Goal: Register for event/course

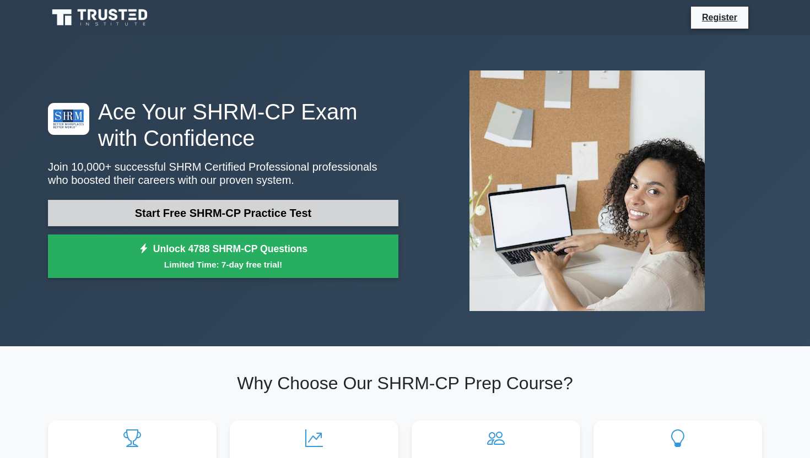
click at [305, 208] on link "Start Free SHRM-CP Practice Test" at bounding box center [223, 213] width 350 height 26
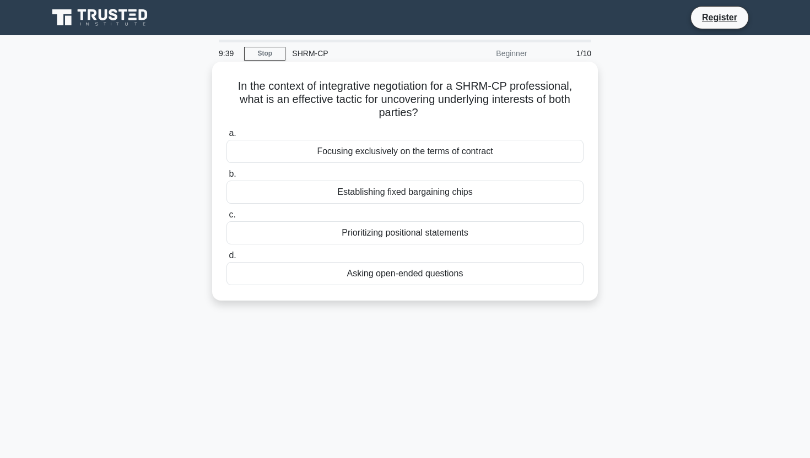
click at [456, 274] on div "Asking open-ended questions" at bounding box center [404, 273] width 357 height 23
click at [226, 260] on input "d. Asking open-ended questions" at bounding box center [226, 255] width 0 height 7
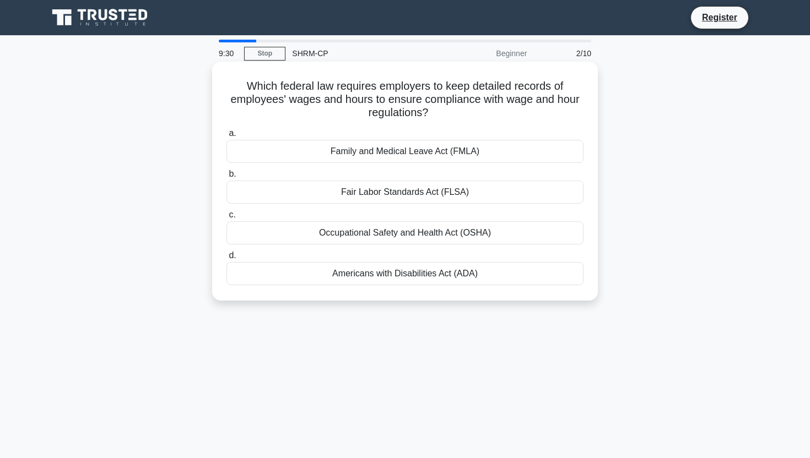
click at [438, 201] on div "Fair Labor Standards Act (FLSA)" at bounding box center [404, 192] width 357 height 23
click at [226, 178] on input "b. Fair Labor Standards Act (FLSA)" at bounding box center [226, 174] width 0 height 7
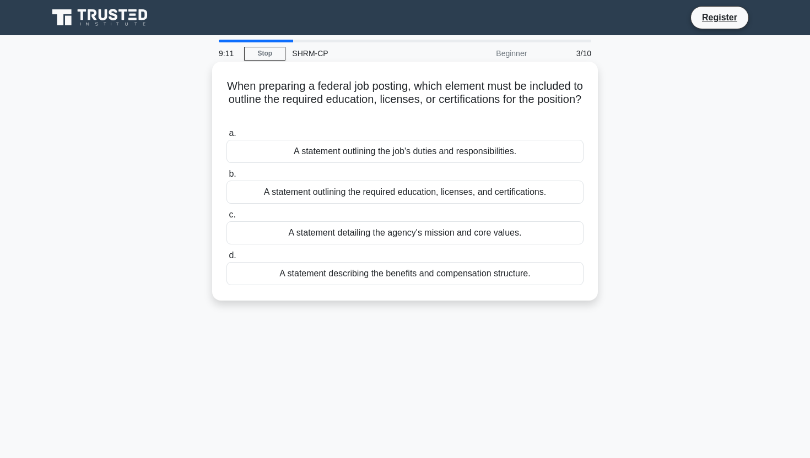
click at [431, 197] on div "A statement outlining the required education, licenses, and certifications." at bounding box center [404, 192] width 357 height 23
click at [226, 178] on input "b. A statement outlining the required education, licenses, and certifications." at bounding box center [226, 174] width 0 height 7
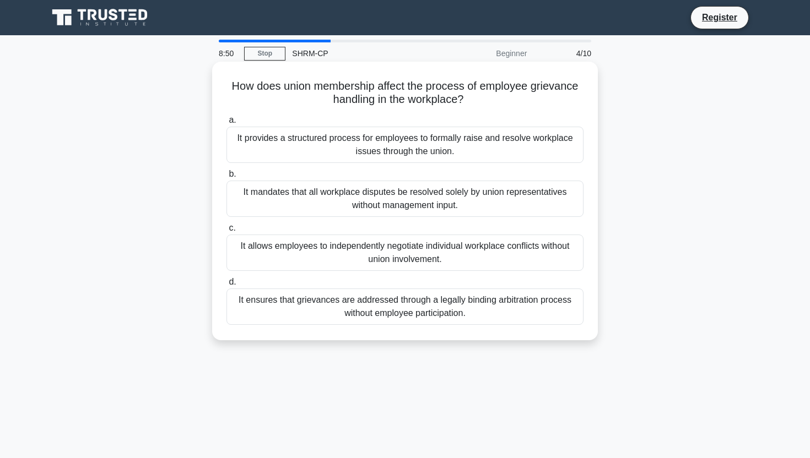
click at [442, 140] on div "It provides a structured process for employees to formally raise and resolve wo…" at bounding box center [404, 145] width 357 height 36
click at [226, 124] on input "a. It provides a structured process for employees to formally raise and resolve…" at bounding box center [226, 120] width 0 height 7
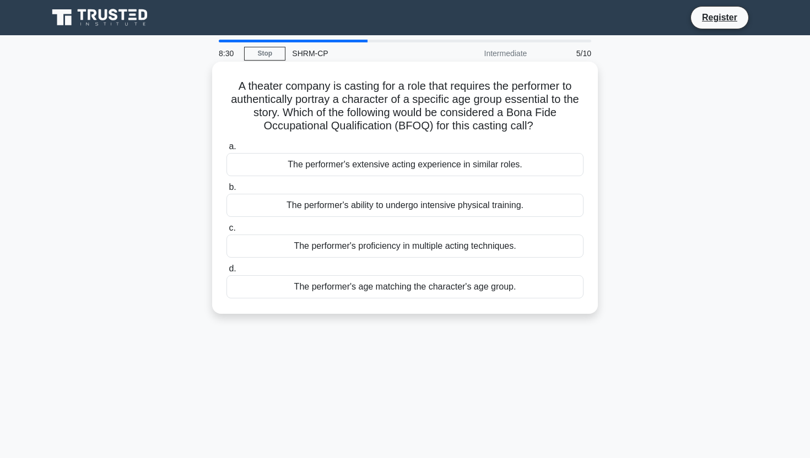
click at [417, 295] on div "The performer's age matching the character's age group." at bounding box center [404, 286] width 357 height 23
click at [226, 273] on input "d. The performer's age matching the character's age group." at bounding box center [226, 269] width 0 height 7
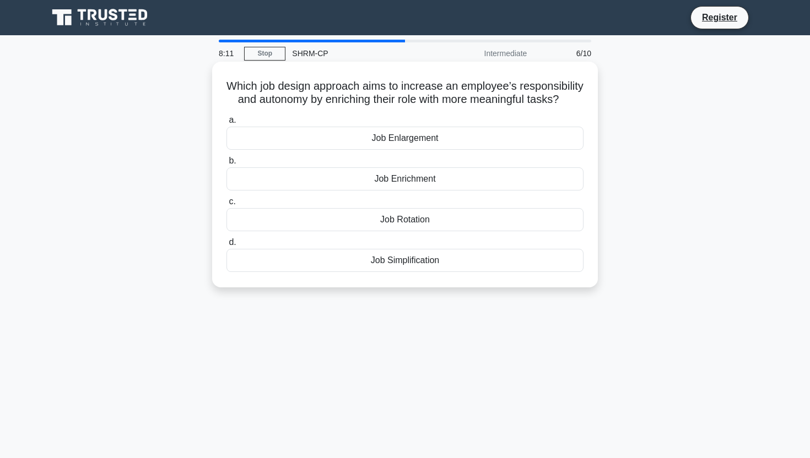
click at [443, 181] on div "Job Enrichment" at bounding box center [404, 178] width 357 height 23
click at [226, 165] on input "b. Job Enrichment" at bounding box center [226, 161] width 0 height 7
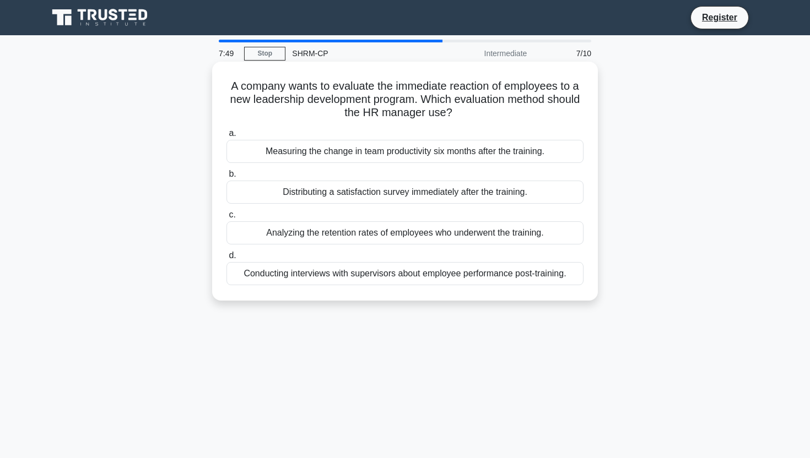
click at [428, 193] on div "Distributing a satisfaction survey immediately after the training." at bounding box center [404, 192] width 357 height 23
click at [226, 178] on input "b. Distributing a satisfaction survey immediately after the training." at bounding box center [226, 174] width 0 height 7
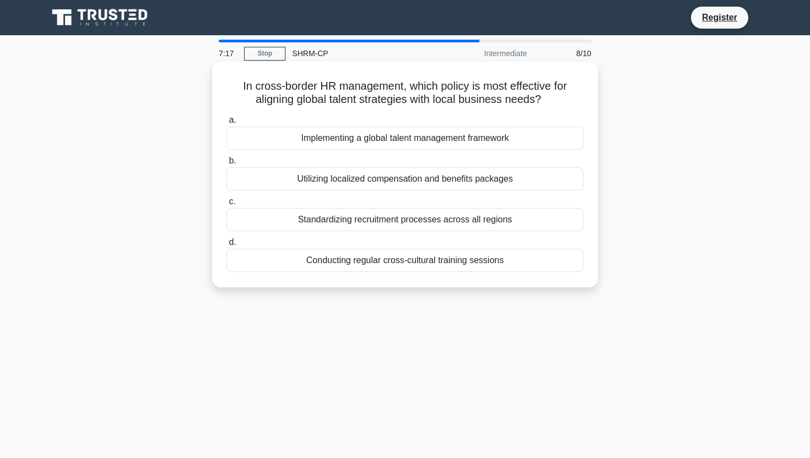
click at [418, 136] on div "Implementing a global talent management framework" at bounding box center [404, 138] width 357 height 23
click at [226, 124] on input "a. Implementing a global talent management framework" at bounding box center [226, 120] width 0 height 7
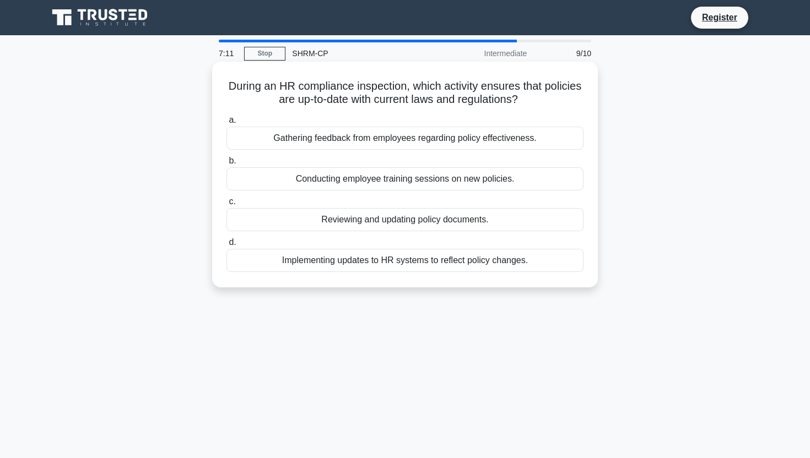
click at [406, 105] on h5 "During an HR compliance inspection, which activity ensures that policies are up…" at bounding box center [404, 93] width 359 height 28
drag, startPoint x: 405, startPoint y: 107, endPoint x: 438, endPoint y: 114, distance: 33.6
click at [438, 114] on div "During an HR compliance inspection, which activity ensures that policies are up…" at bounding box center [405, 174] width 377 height 217
click at [401, 219] on div "Reviewing and updating policy documents." at bounding box center [404, 219] width 357 height 23
click at [226, 206] on input "c. Reviewing and updating policy documents." at bounding box center [226, 201] width 0 height 7
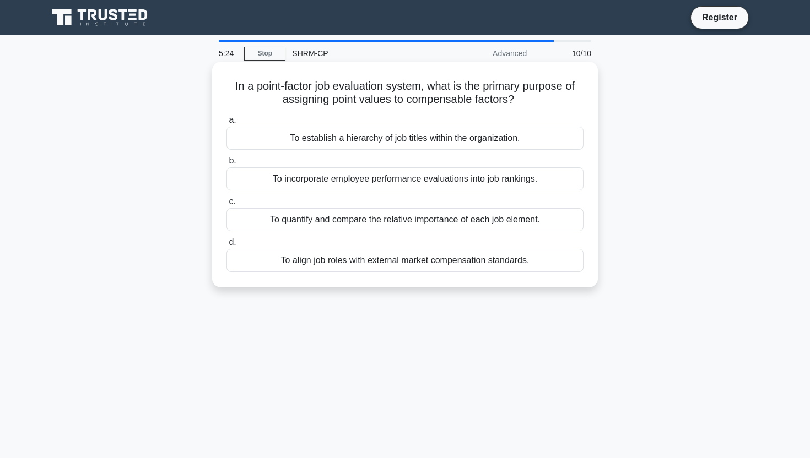
click at [398, 179] on div "To incorporate employee performance evaluations into job rankings." at bounding box center [404, 178] width 357 height 23
click at [226, 165] on input "b. To incorporate employee performance evaluations into job rankings." at bounding box center [226, 161] width 0 height 7
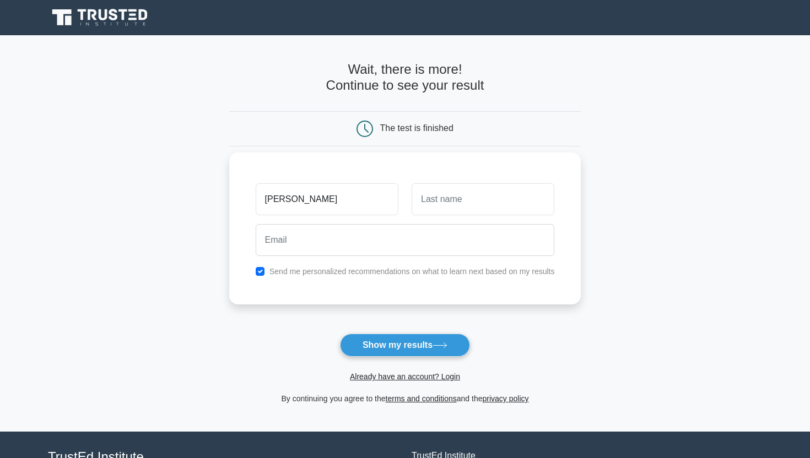
type input "jenny"
type input "jo"
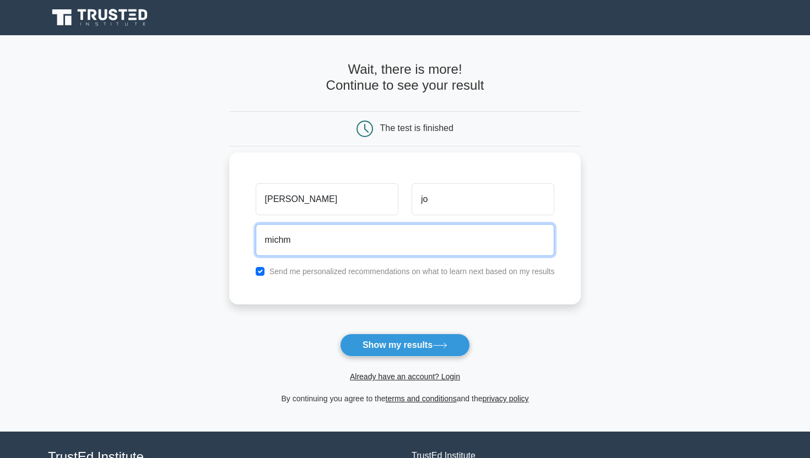
type input "michmommy2000@yahoo.com"
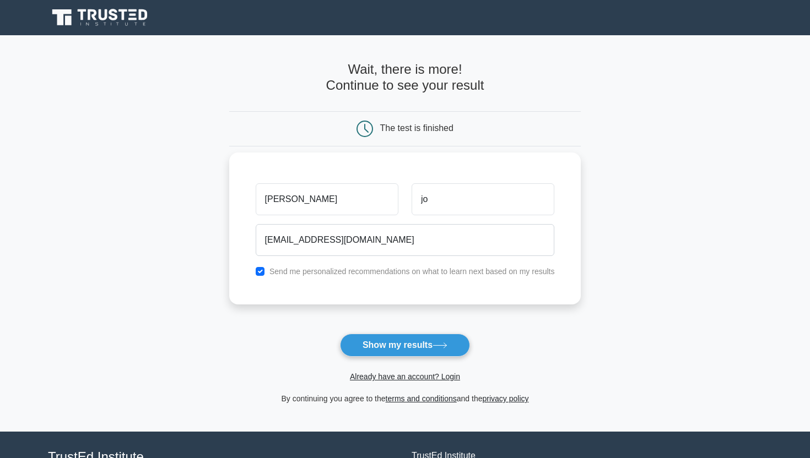
click at [393, 276] on label "Send me personalized recommendations on what to learn next based on my results" at bounding box center [411, 271] width 285 height 9
click at [258, 272] on input "checkbox" at bounding box center [260, 271] width 9 height 9
checkbox input "false"
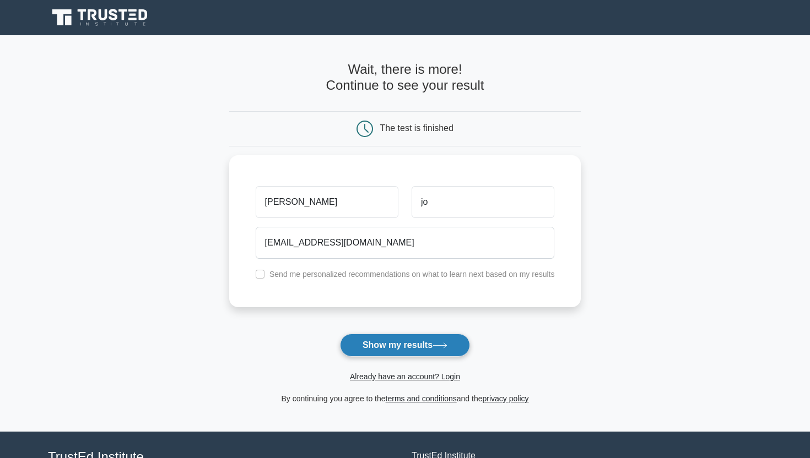
click at [360, 348] on button "Show my results" at bounding box center [405, 345] width 130 height 23
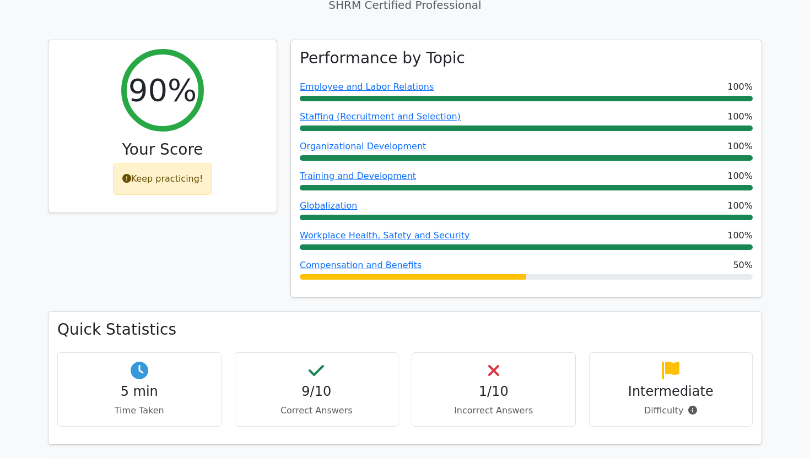
scroll to position [419, 0]
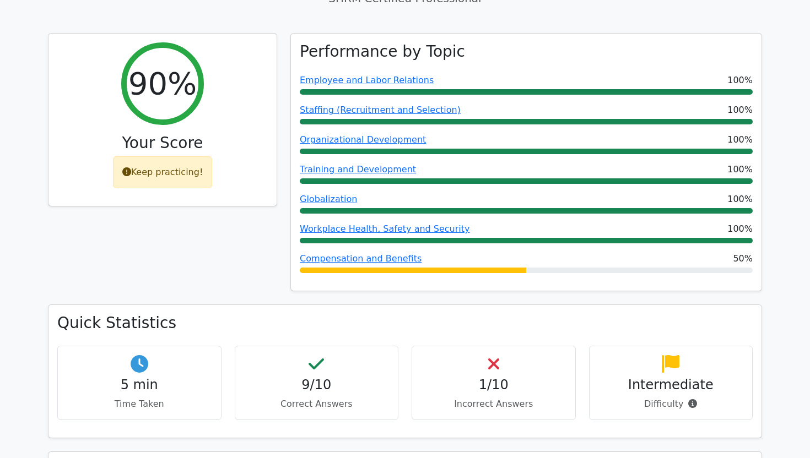
click at [342, 220] on div "Performance by Topic Employee and Labor Relations 100% Staffing (Recruitment an…" at bounding box center [526, 163] width 471 height 258
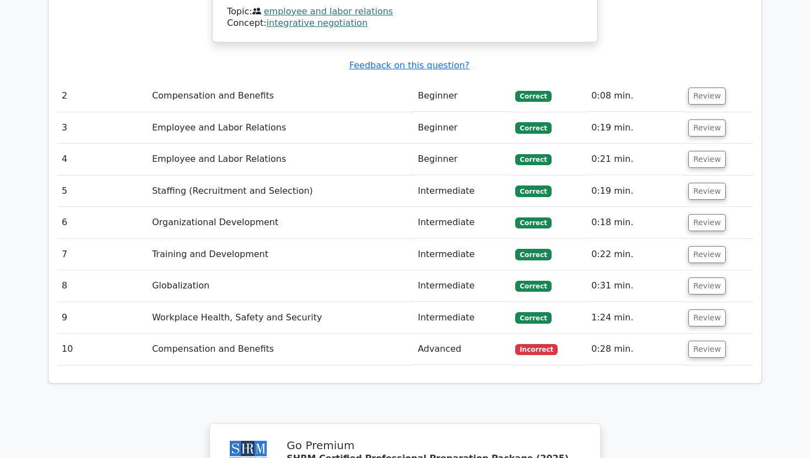
scroll to position [1418, 0]
